Goal: Information Seeking & Learning: Learn about a topic

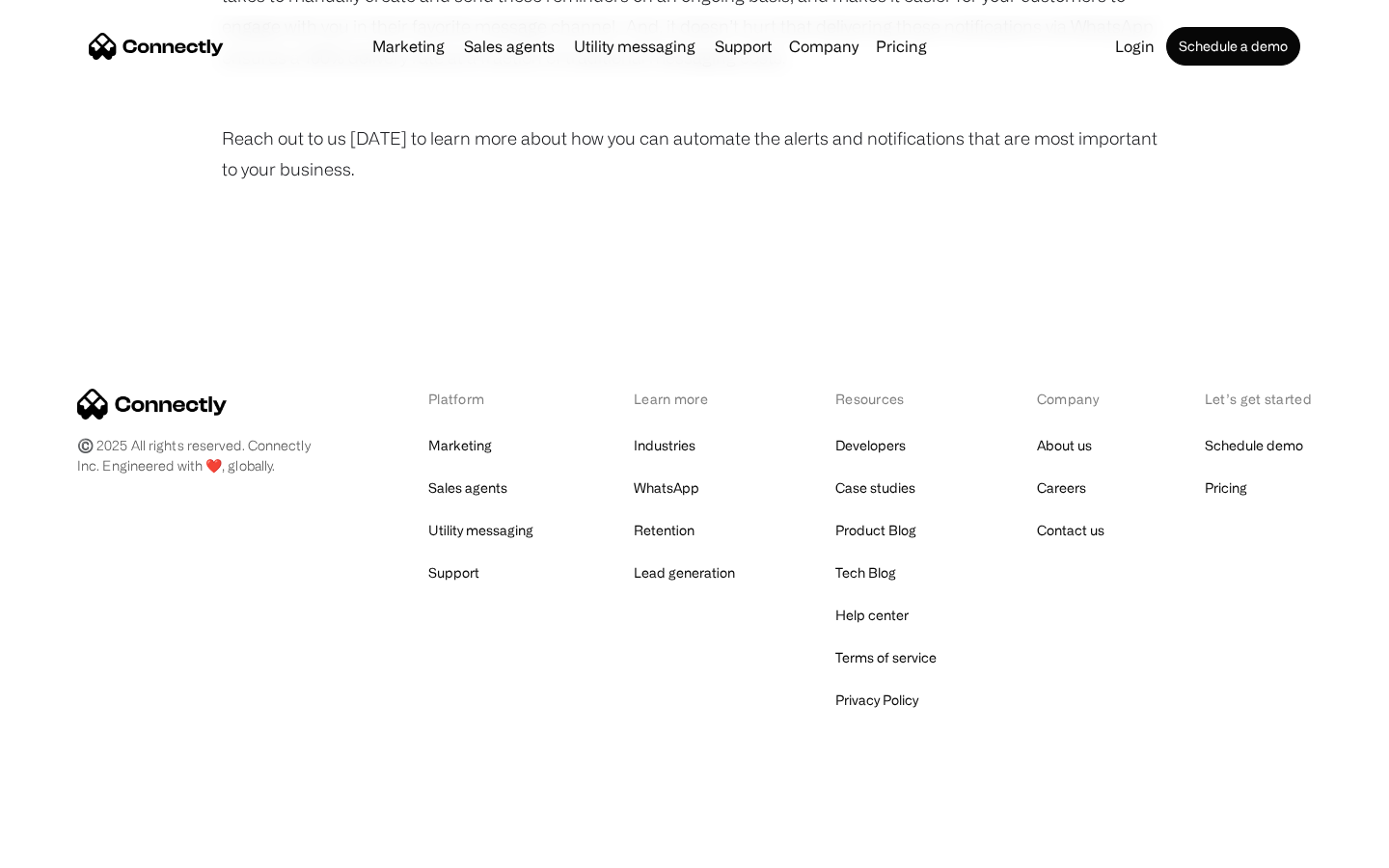
scroll to position [1298, 0]
